Goal: Task Accomplishment & Management: Use online tool/utility

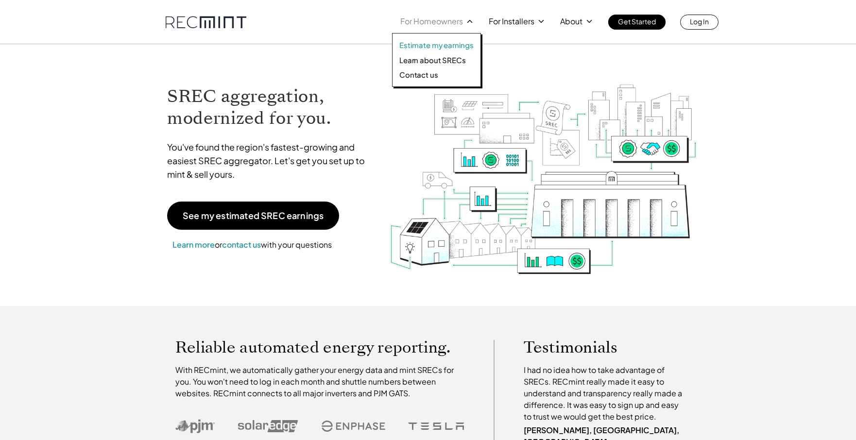
click at [434, 46] on p "Estimate my earnings" at bounding box center [436, 45] width 74 height 10
